Goal: Information Seeking & Learning: Understand process/instructions

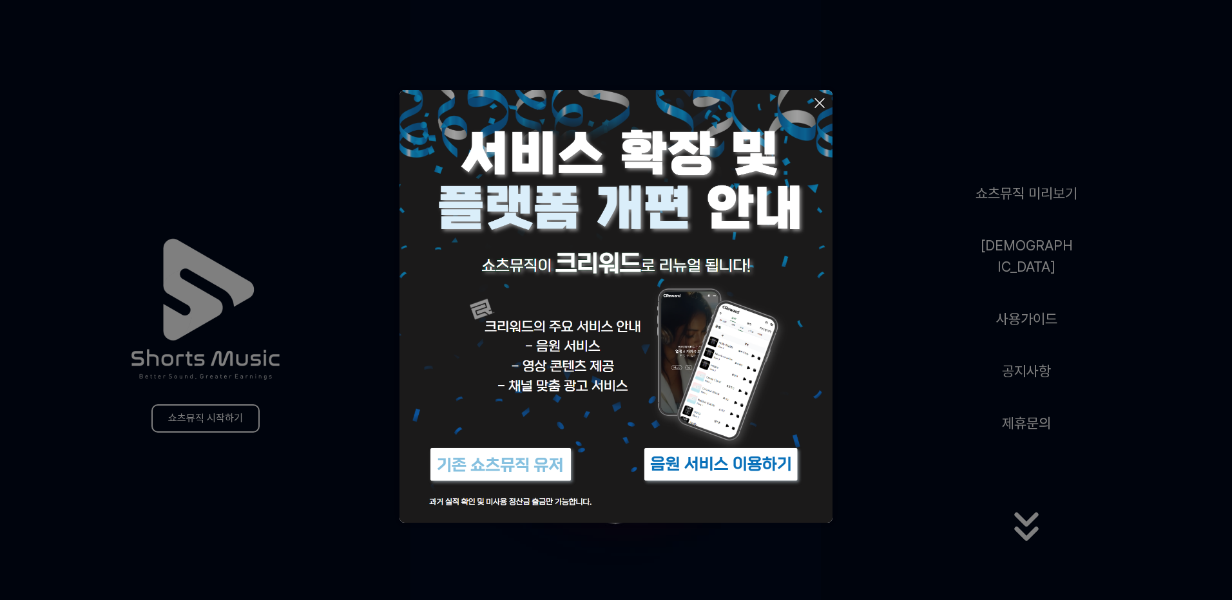
click at [813, 102] on icon at bounding box center [819, 102] width 15 height 15
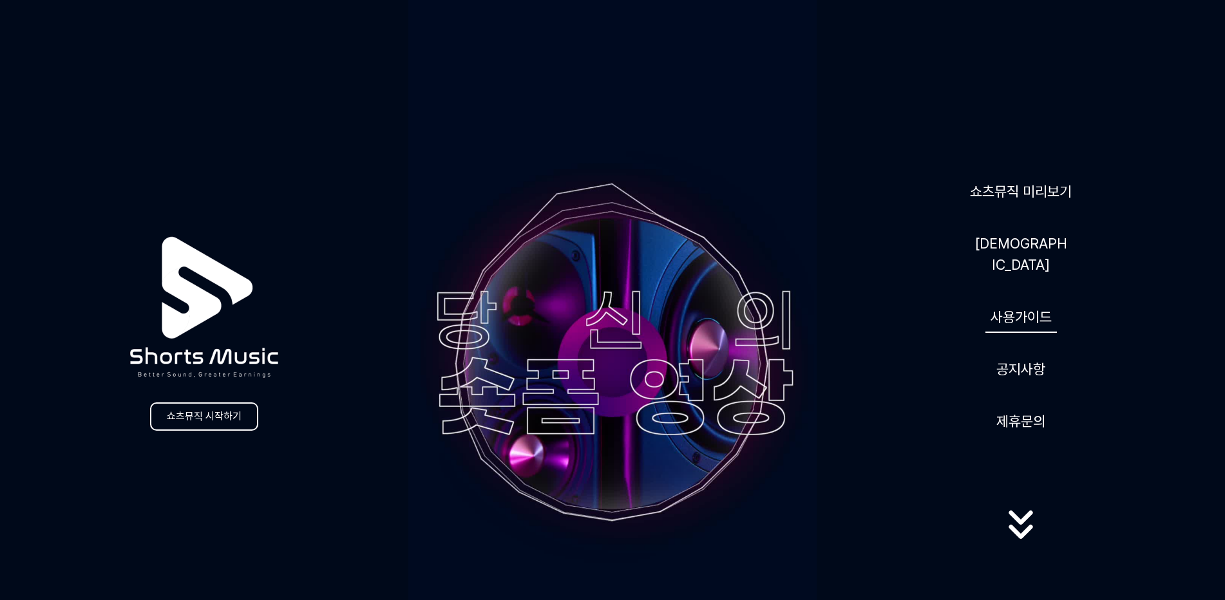
click at [1031, 321] on link "사용가이드" at bounding box center [1020, 317] width 71 height 32
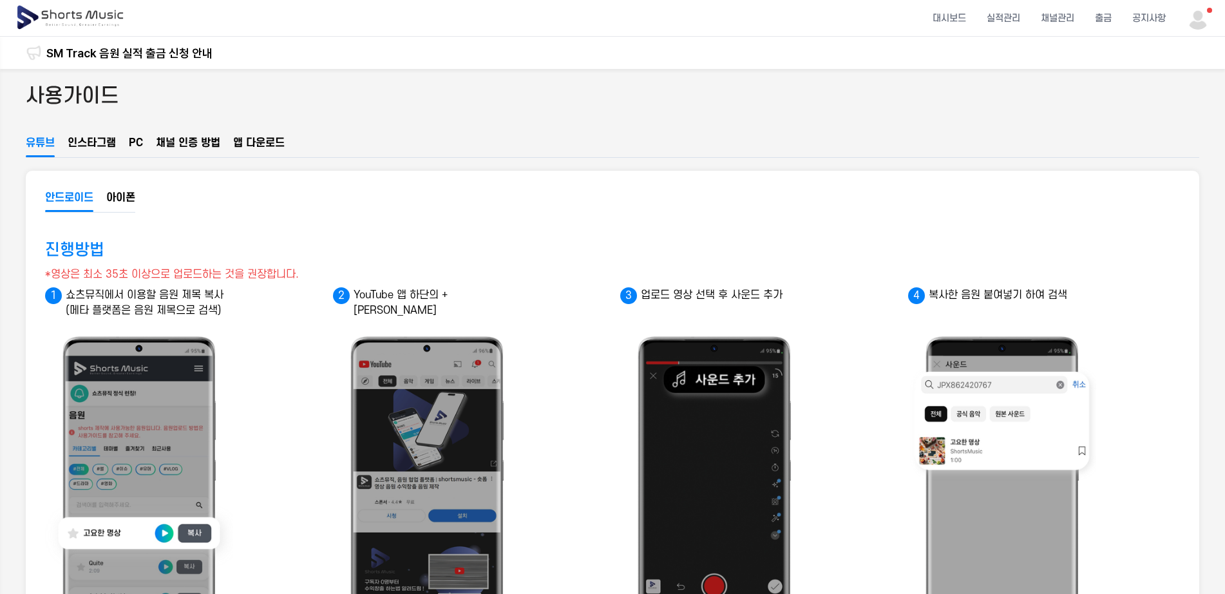
click at [102, 139] on button "인스타그램" at bounding box center [92, 146] width 48 height 22
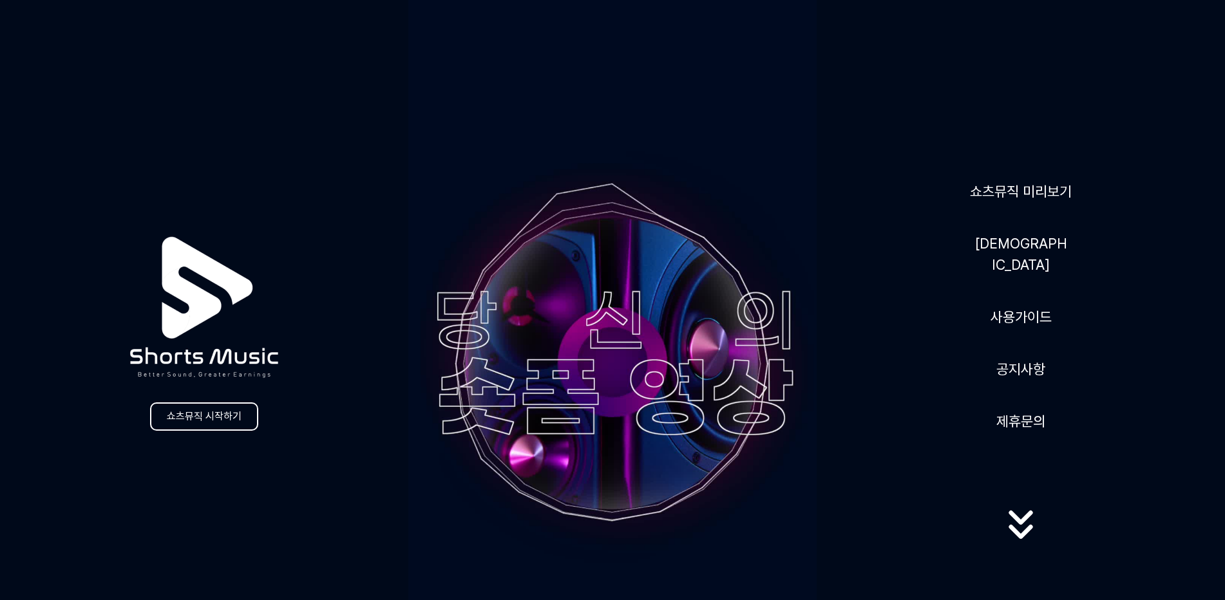
click at [1023, 539] on icon at bounding box center [1021, 525] width 82 height 52
click at [1017, 267] on link "[DEMOGRAPHIC_DATA]" at bounding box center [1020, 254] width 103 height 53
click at [1026, 245] on link "[DEMOGRAPHIC_DATA]" at bounding box center [1020, 254] width 103 height 53
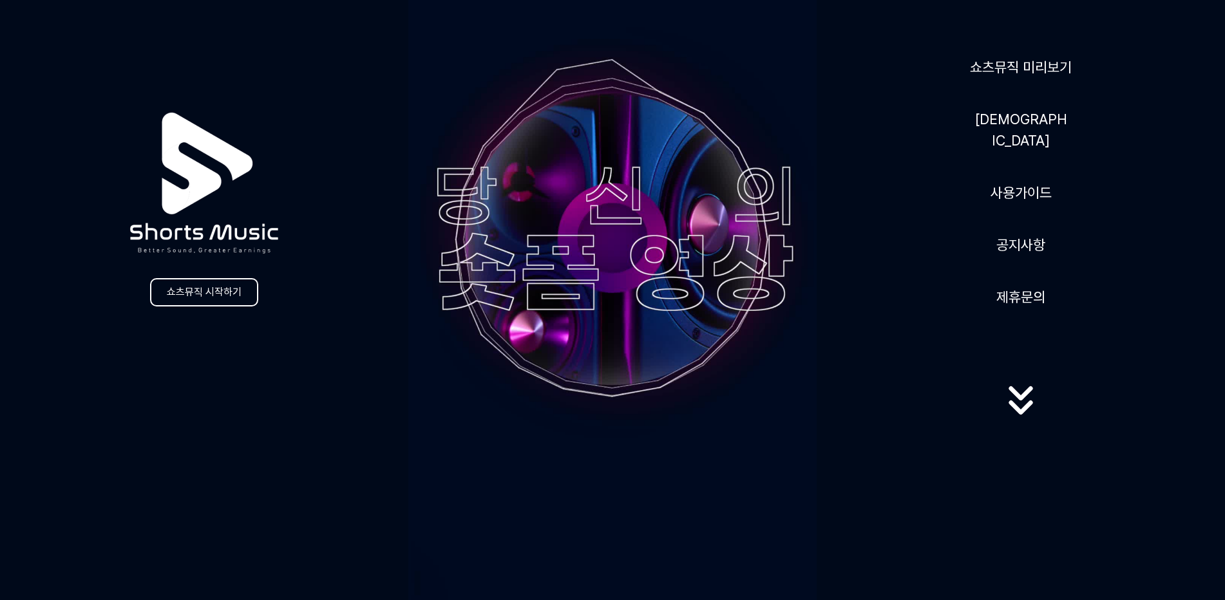
scroll to position [129, 0]
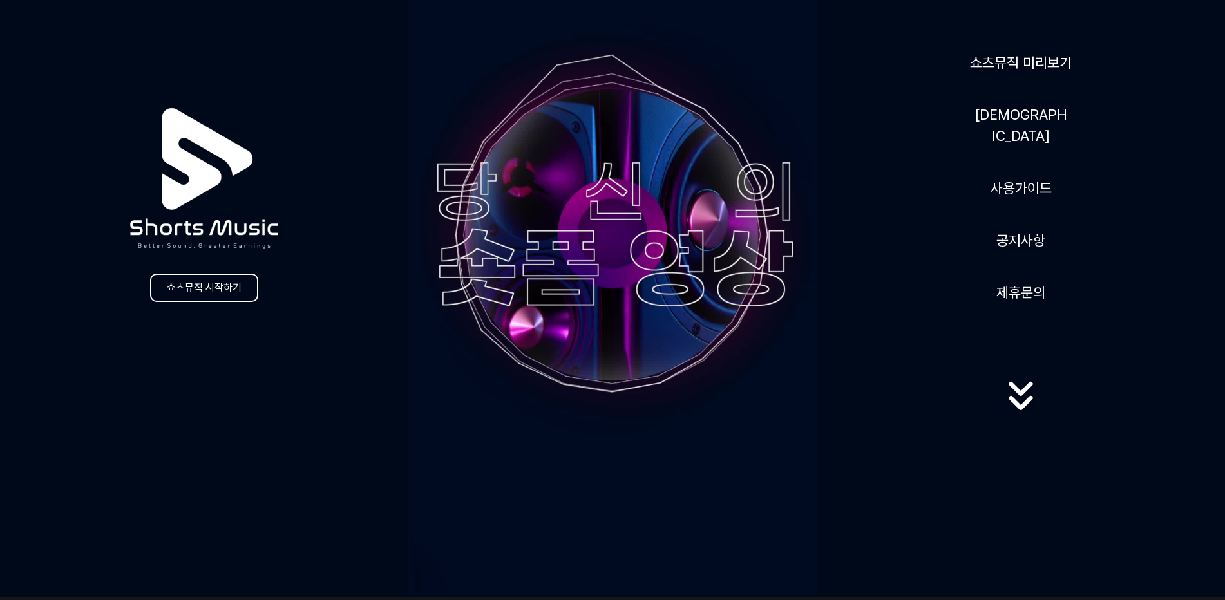
click at [1025, 406] on icon at bounding box center [1021, 396] width 82 height 52
click at [1020, 385] on icon at bounding box center [1021, 389] width 24 height 14
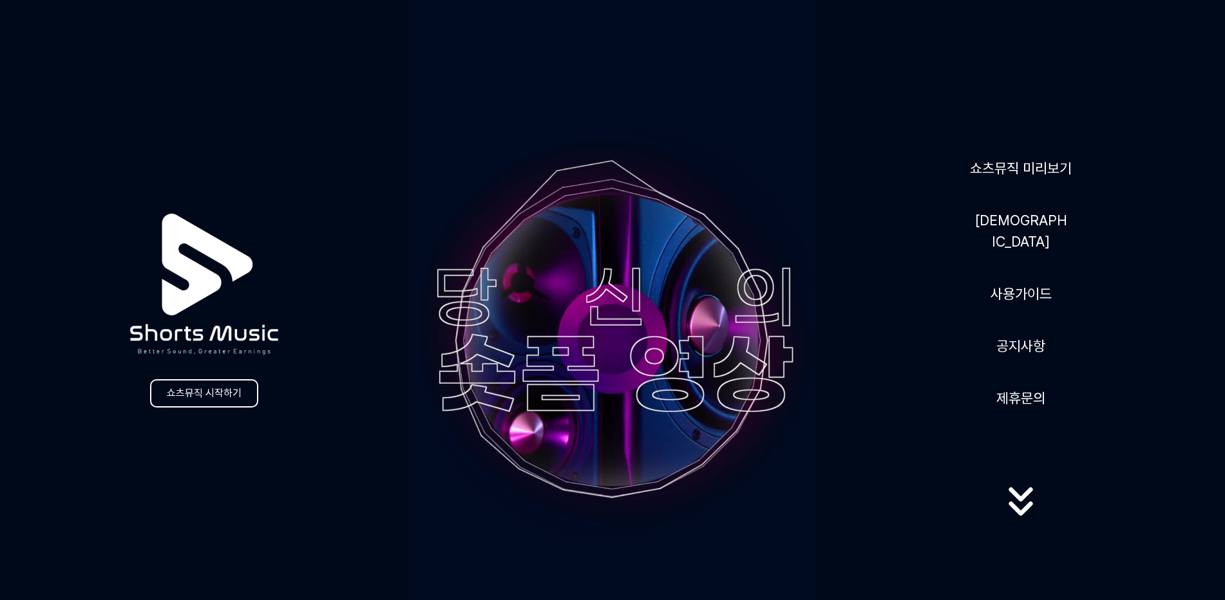
scroll to position [0, 0]
